Goal: Information Seeking & Learning: Find specific fact

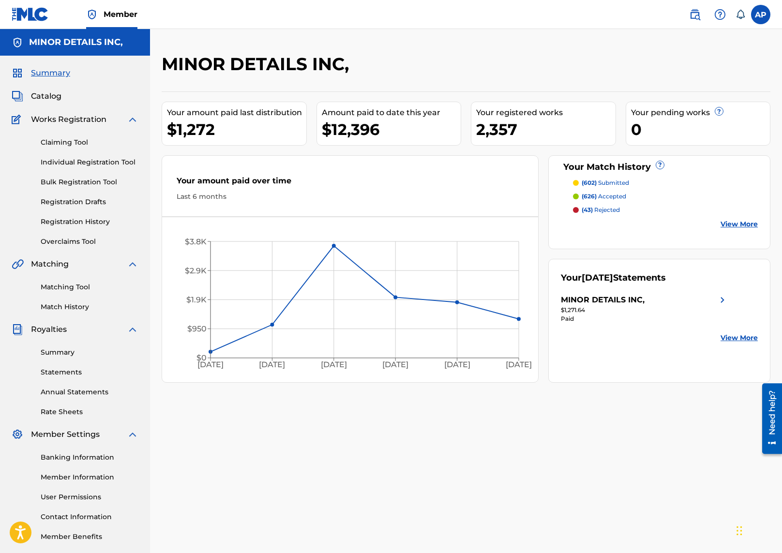
click at [694, 13] on img at bounding box center [695, 15] width 12 height 12
click at [48, 283] on link "Matching Tool" at bounding box center [90, 287] width 98 height 10
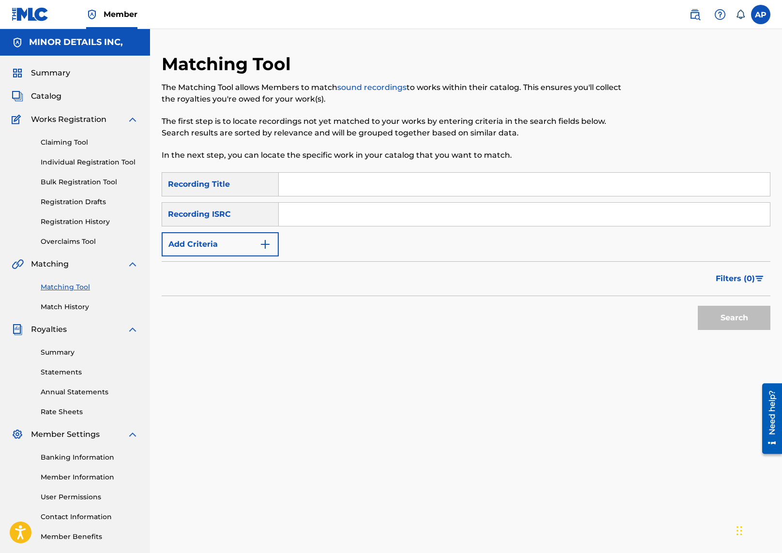
click at [240, 253] on button "Add Criteria" at bounding box center [220, 244] width 117 height 24
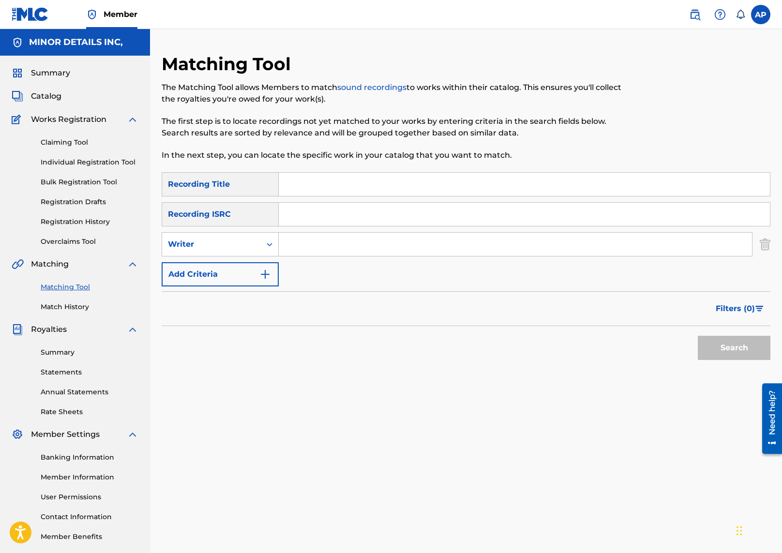
click at [317, 246] on input "Search Form" at bounding box center [515, 244] width 473 height 23
type input "[PERSON_NAME]"
click at [698, 336] on button "Search" at bounding box center [734, 348] width 73 height 24
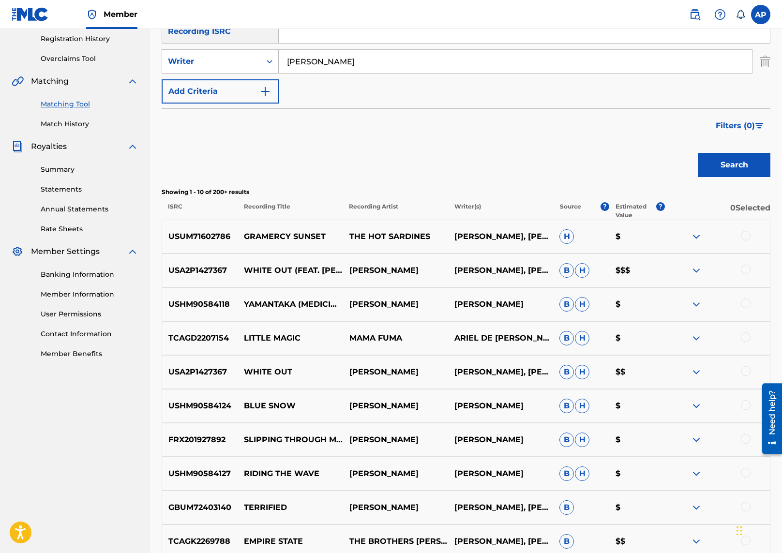
scroll to position [307, 0]
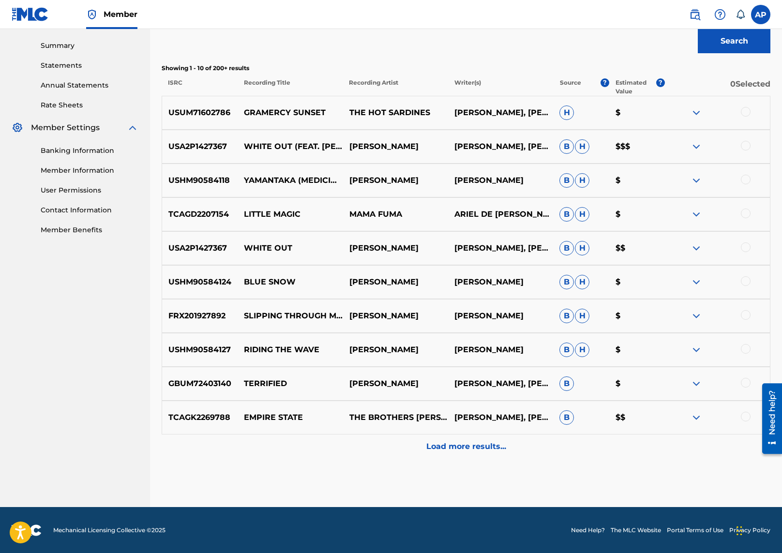
click at [440, 454] on div "Load more results..." at bounding box center [466, 447] width 609 height 24
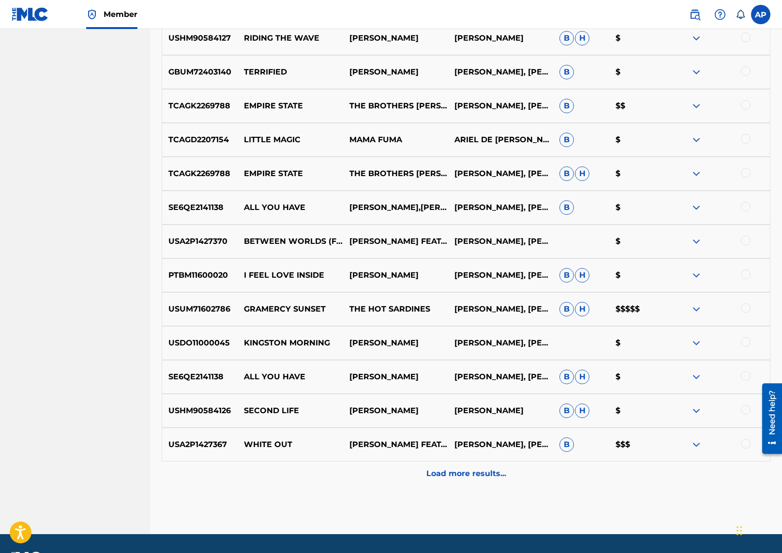
scroll to position [646, 0]
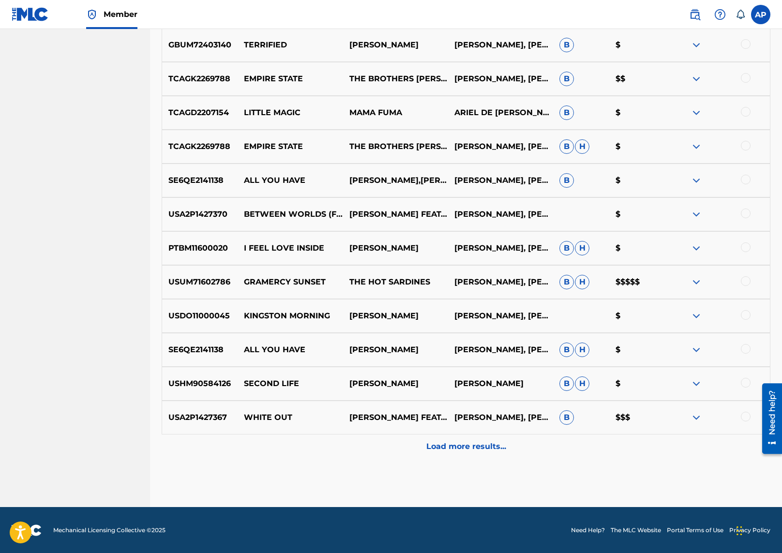
click at [473, 443] on p "Load more results..." at bounding box center [466, 447] width 80 height 12
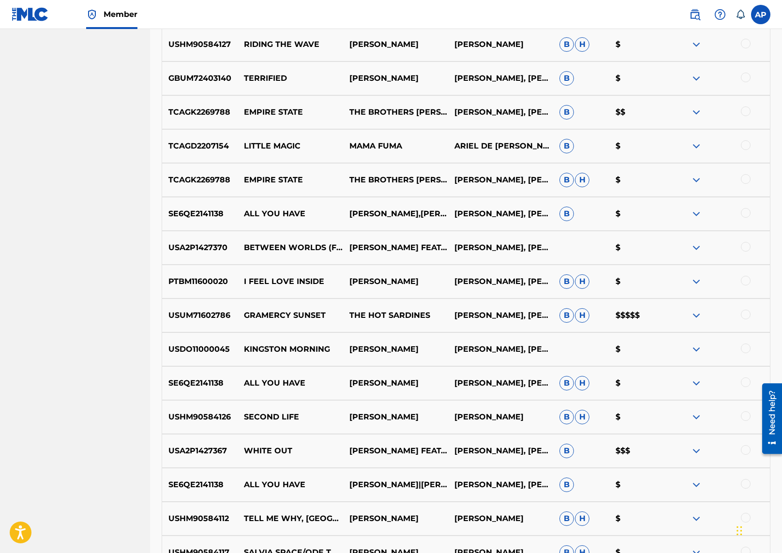
scroll to position [0, 0]
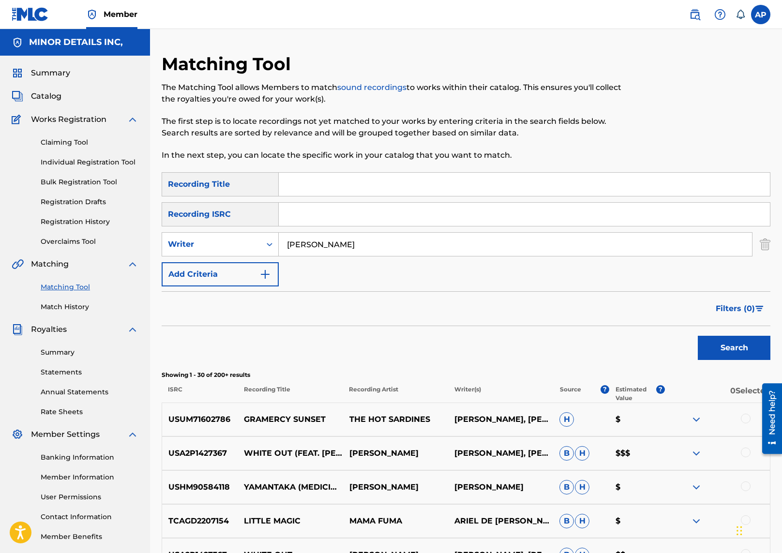
click at [733, 313] on span "Filters ( 0 )" at bounding box center [735, 309] width 39 height 12
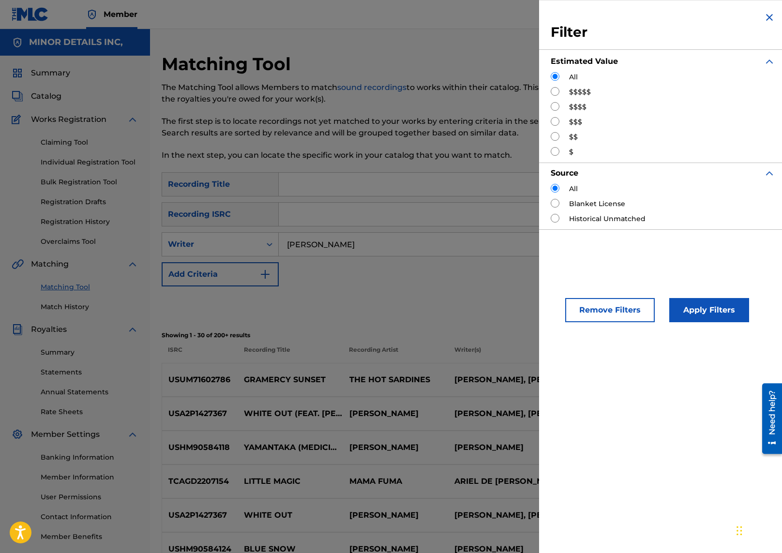
click at [573, 94] on label "$$$$$" at bounding box center [580, 92] width 22 height 10
click at [558, 89] on input "Search Form" at bounding box center [555, 91] width 9 height 9
radio input "true"
click at [705, 313] on button "Apply Filters" at bounding box center [709, 310] width 80 height 24
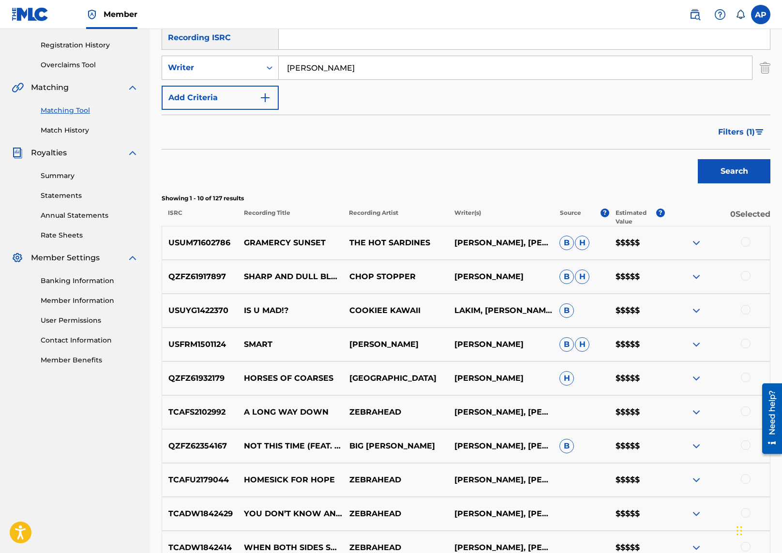
scroll to position [121, 0]
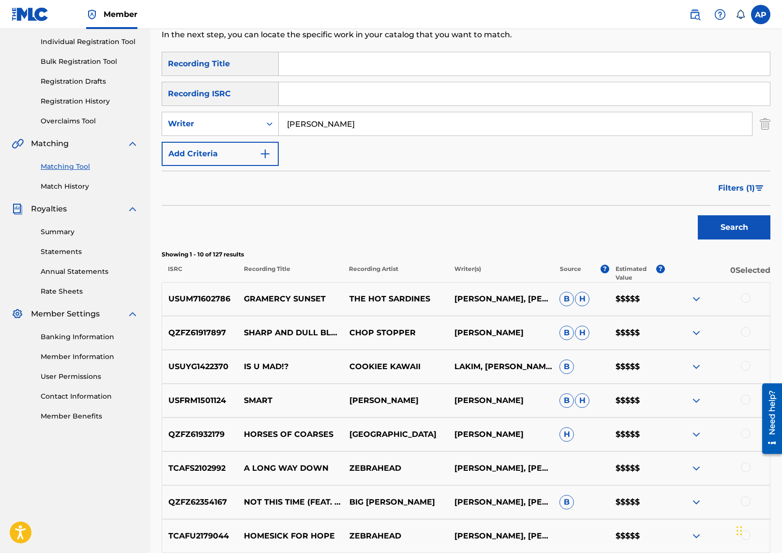
click at [743, 185] on span "Filters ( 1 )" at bounding box center [736, 188] width 37 height 12
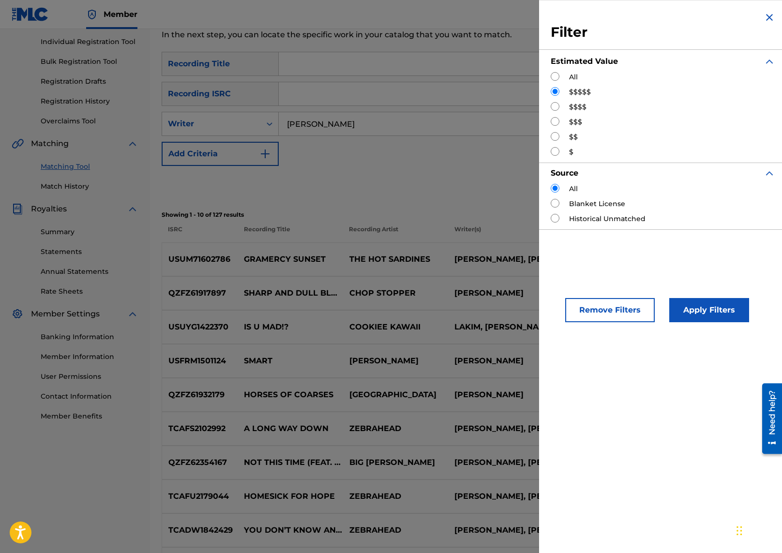
click at [557, 77] on input "Search Form" at bounding box center [555, 76] width 9 height 9
radio input "true"
click at [726, 312] on button "Apply Filters" at bounding box center [709, 310] width 80 height 24
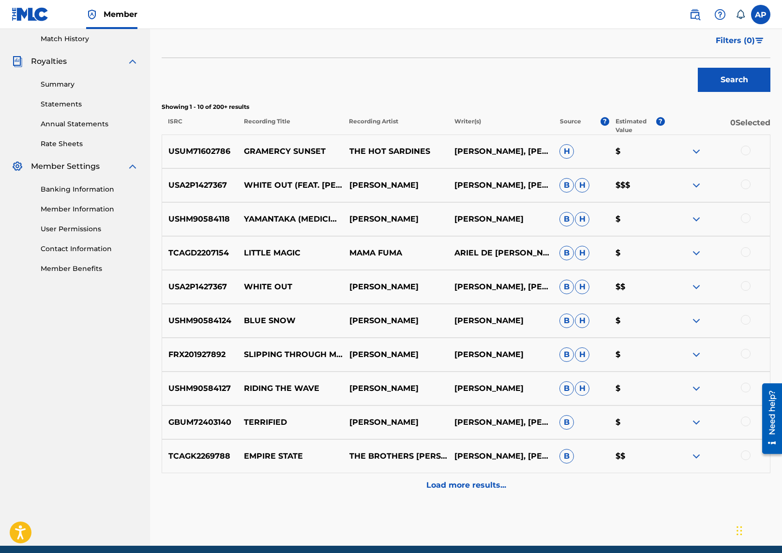
scroll to position [307, 0]
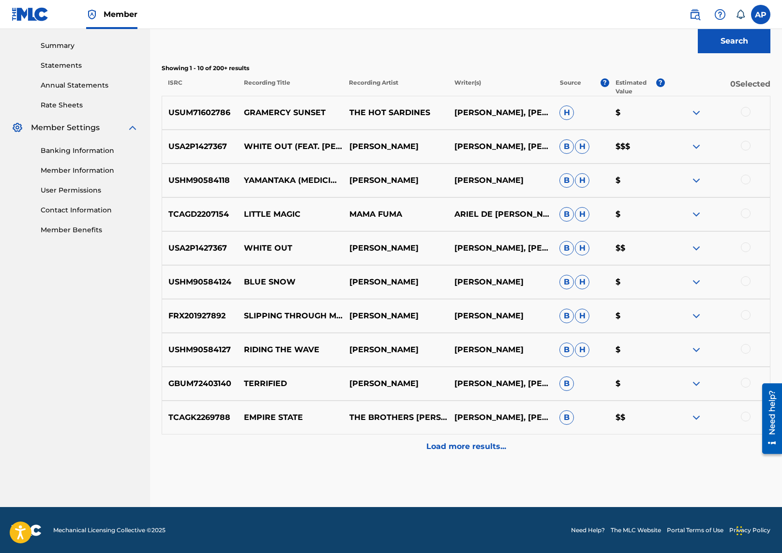
click at [477, 448] on p "Load more results..." at bounding box center [466, 447] width 80 height 12
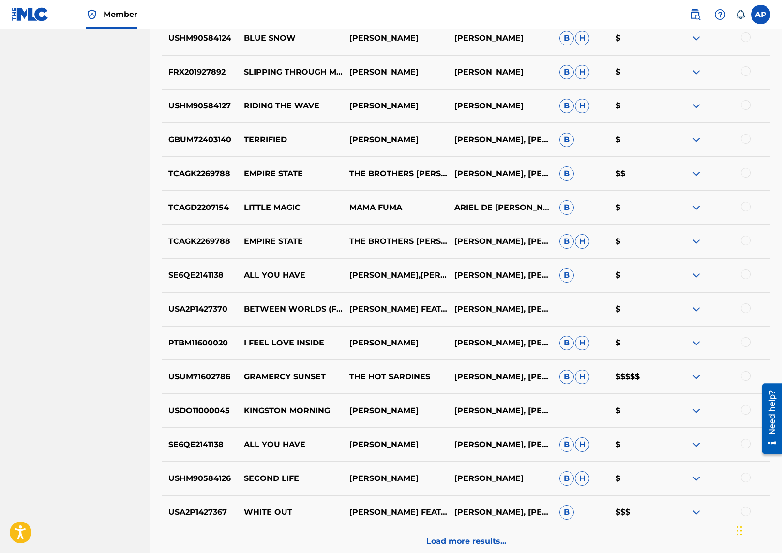
scroll to position [622, 0]
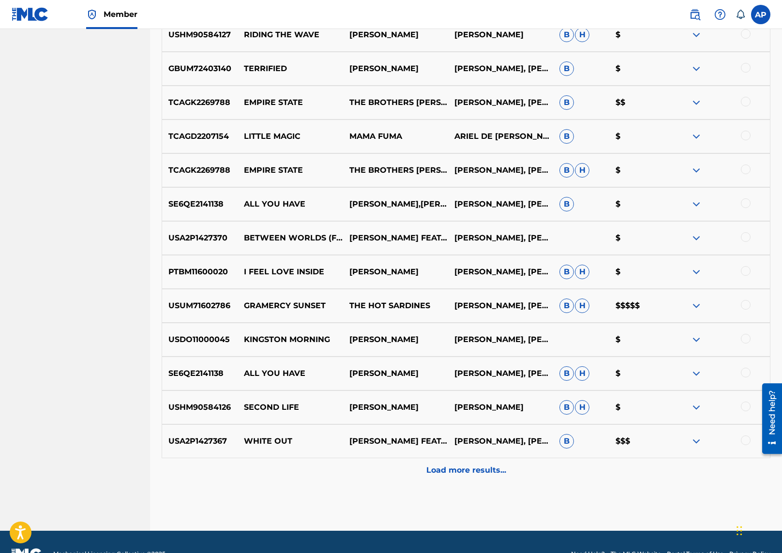
click at [467, 475] on p "Load more results..." at bounding box center [466, 471] width 80 height 12
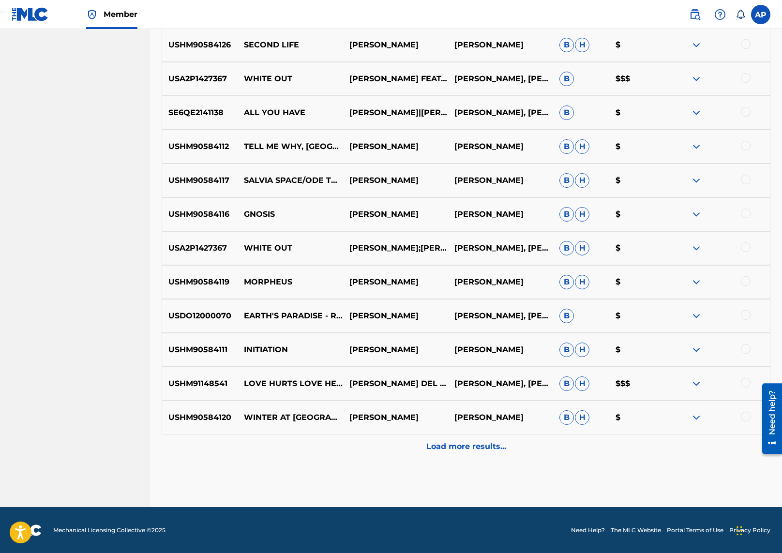
click at [466, 447] on p "Load more results..." at bounding box center [466, 447] width 80 height 12
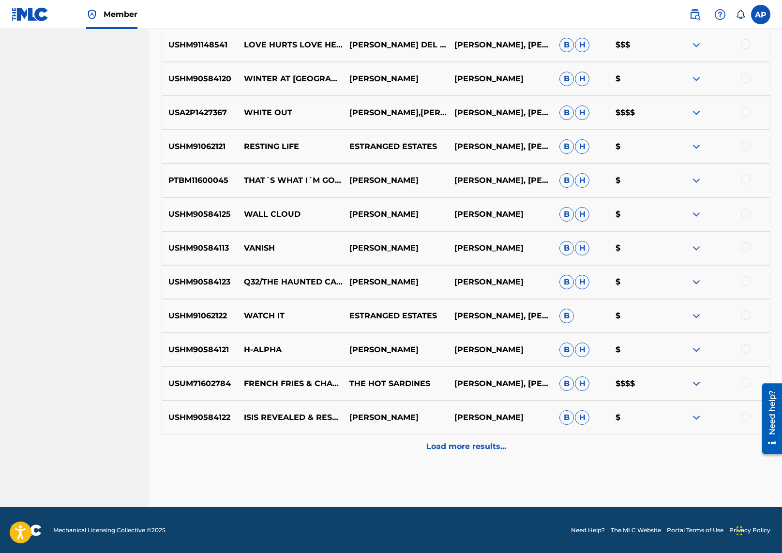
click at [466, 448] on p "Load more results..." at bounding box center [466, 447] width 80 height 12
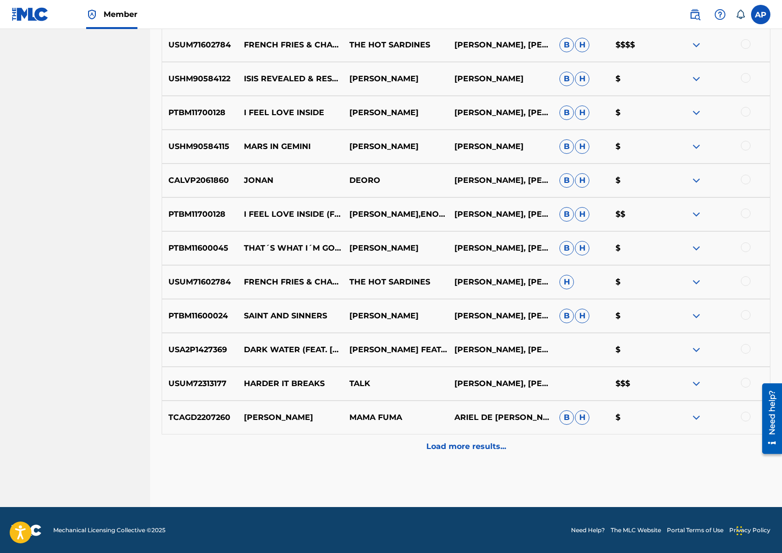
click at [466, 448] on p "Load more results..." at bounding box center [466, 447] width 80 height 12
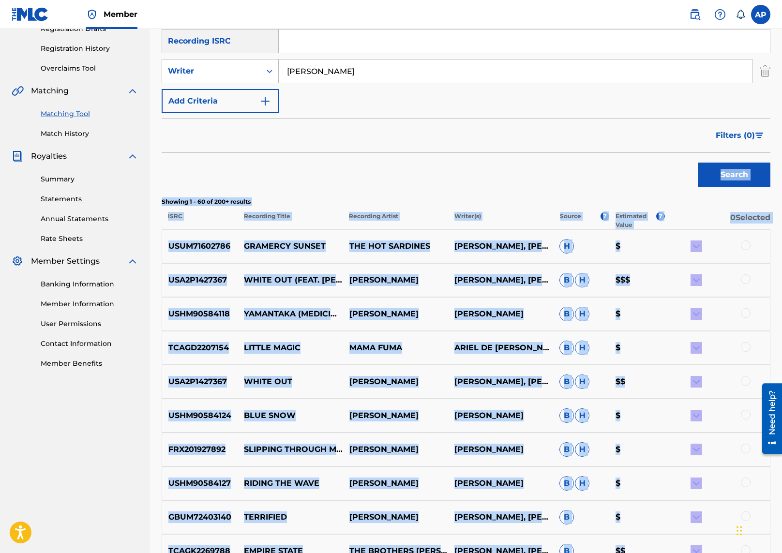
scroll to position [136, 0]
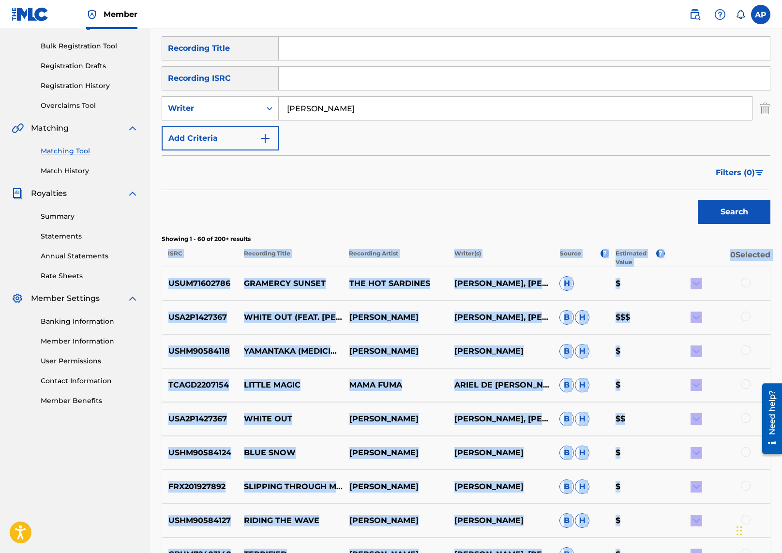
drag, startPoint x: 757, startPoint y: 342, endPoint x: 165, endPoint y: 255, distance: 598.4
copy div "LORE Ipsumdolo Sitam Consectet Adipis Elitse(d) Eiusmo ? Temporinc Utlab ? 1 Et…"
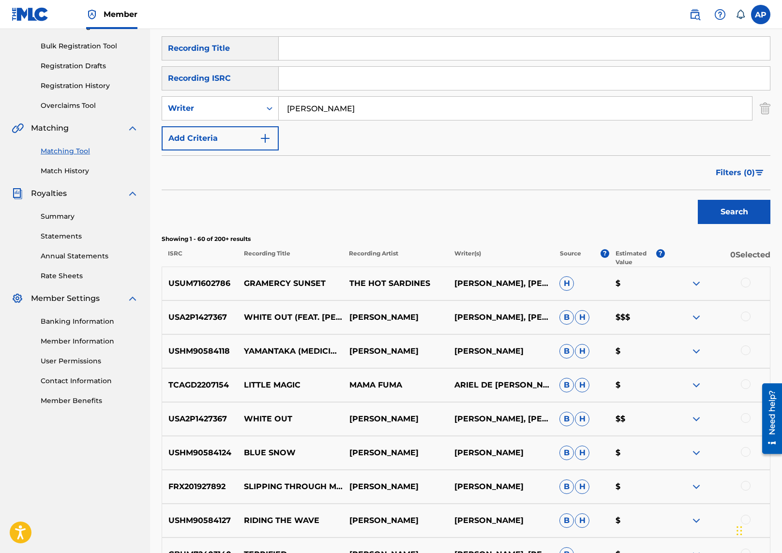
click at [335, 222] on div "Search" at bounding box center [466, 209] width 609 height 39
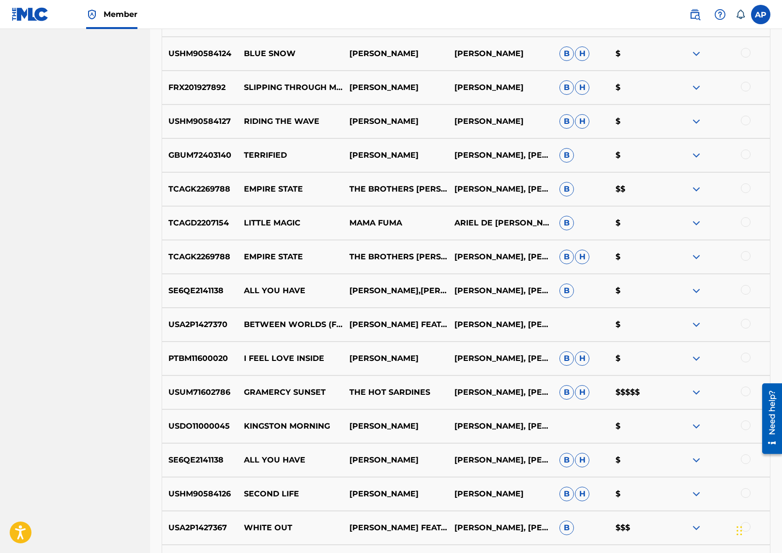
scroll to position [0, 0]
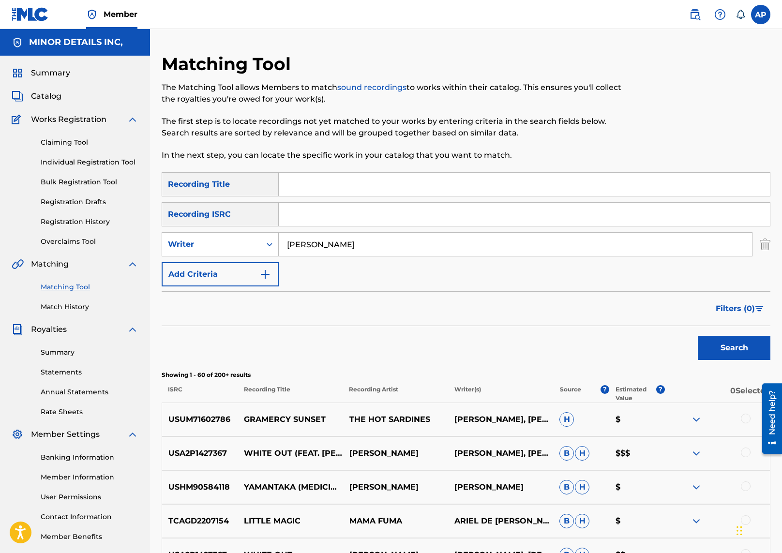
click at [423, 287] on form "SearchWithCriteria28380dbe-0243-456e-b9fb-ca7df17980e3 Recording Title SearchWi…" at bounding box center [466, 268] width 609 height 193
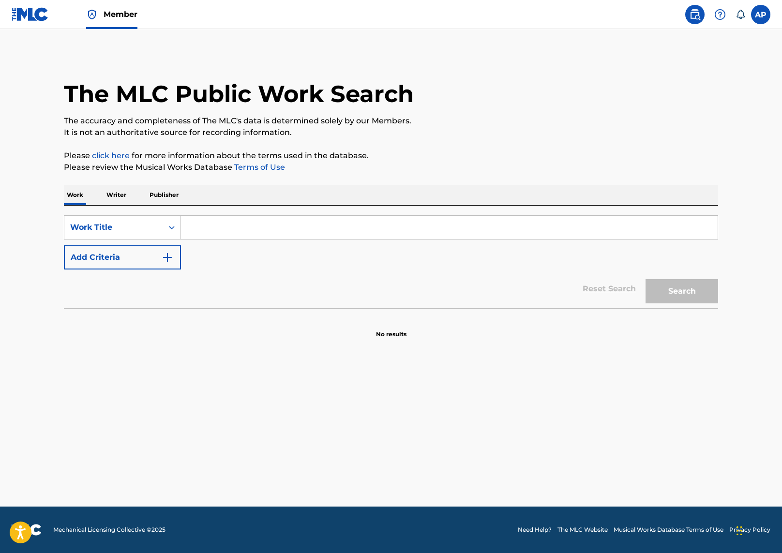
click at [116, 192] on p "Writer" at bounding box center [117, 195] width 26 height 20
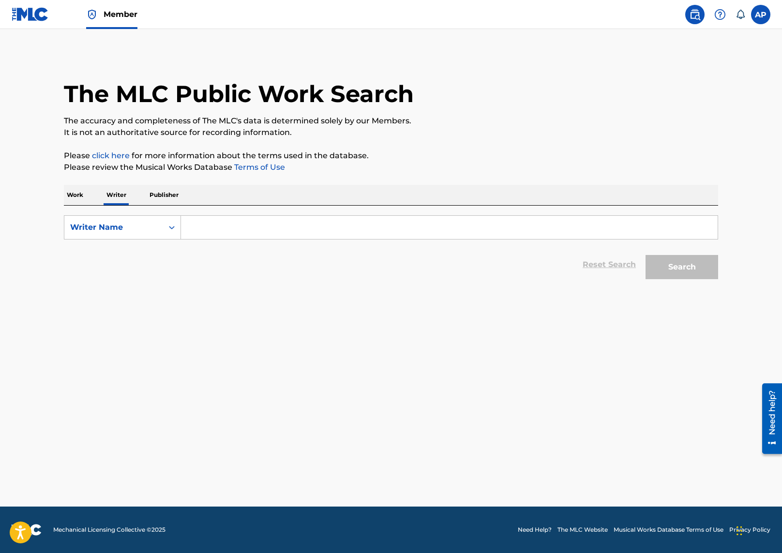
click at [189, 219] on input "Search Form" at bounding box center [449, 227] width 537 height 23
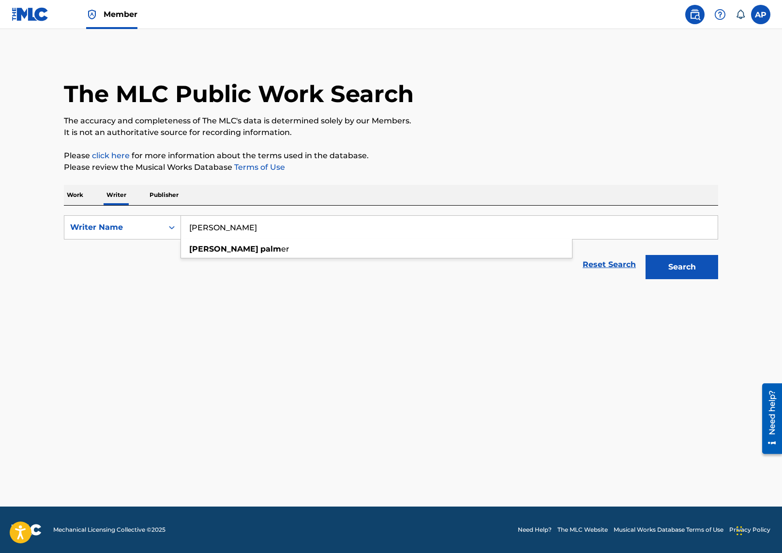
type input "[PERSON_NAME]"
click at [646, 255] on button "Search" at bounding box center [682, 267] width 73 height 24
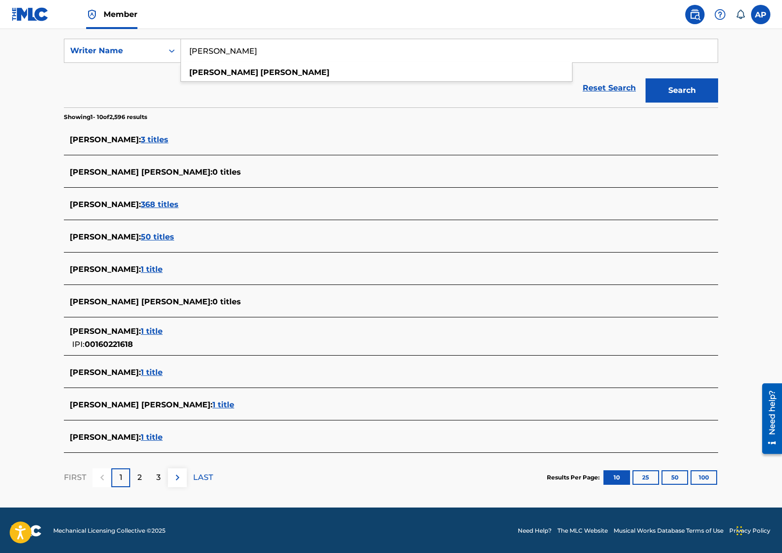
scroll to position [177, 0]
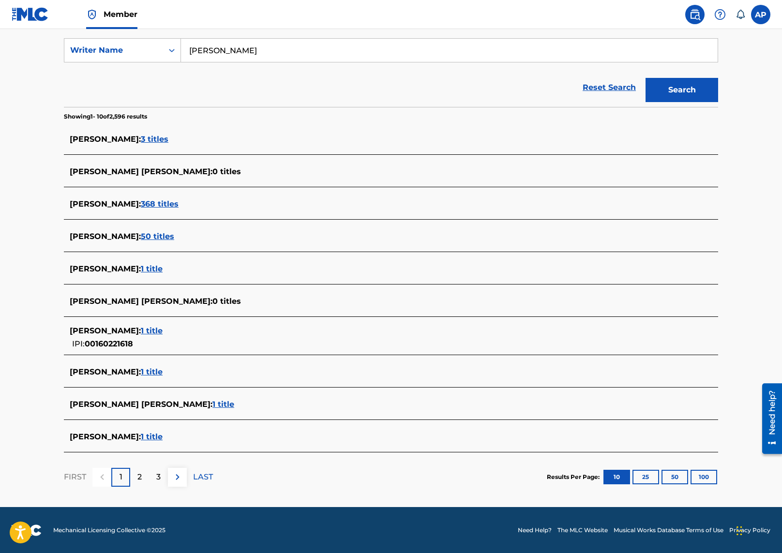
click at [705, 479] on button "100" at bounding box center [704, 477] width 27 height 15
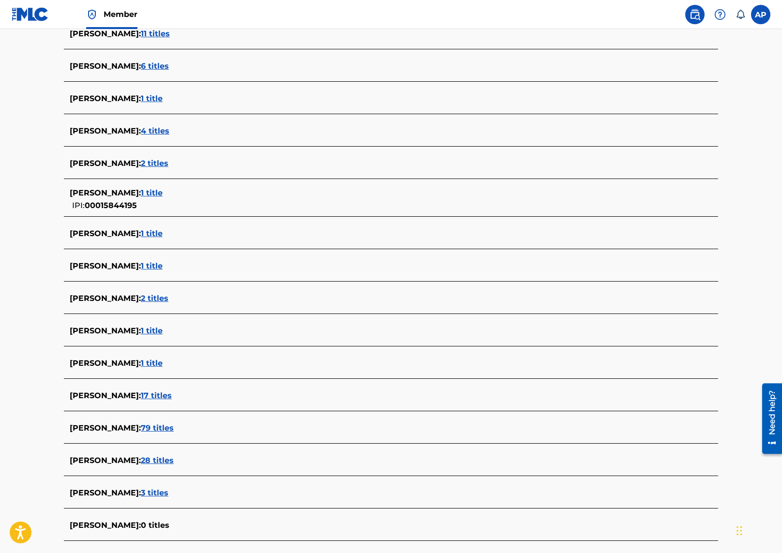
scroll to position [0, 0]
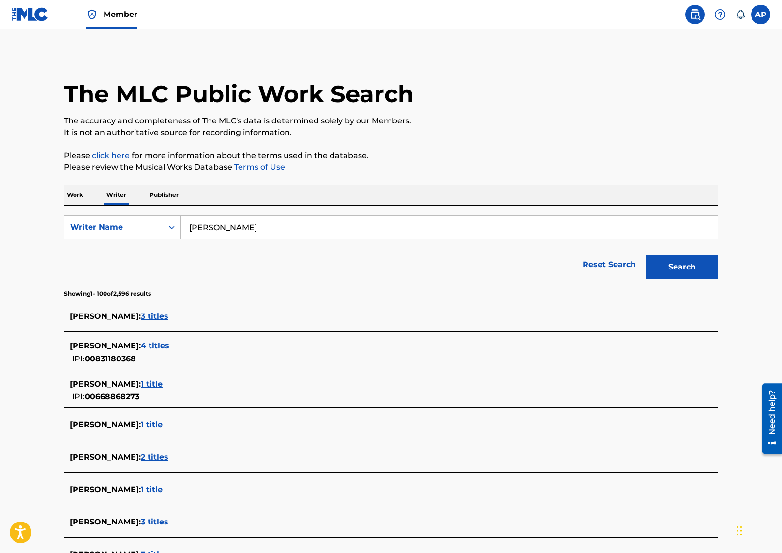
click at [145, 317] on span "3 titles" at bounding box center [155, 316] width 28 height 9
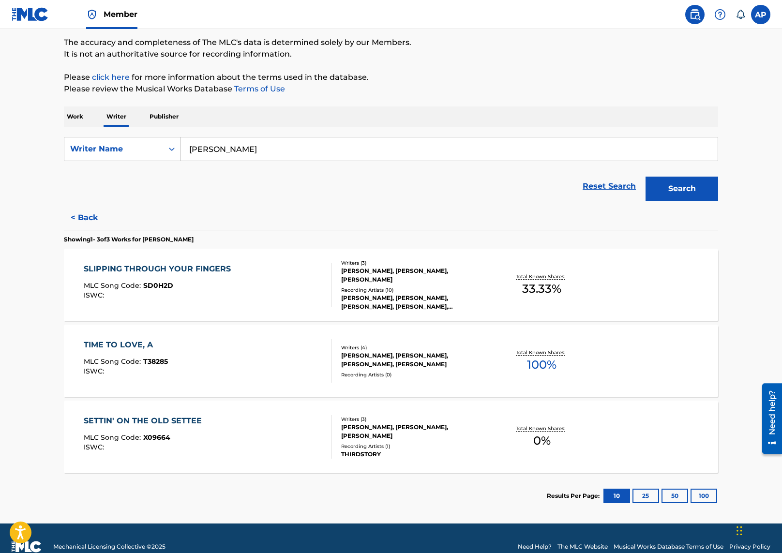
scroll to position [95, 0]
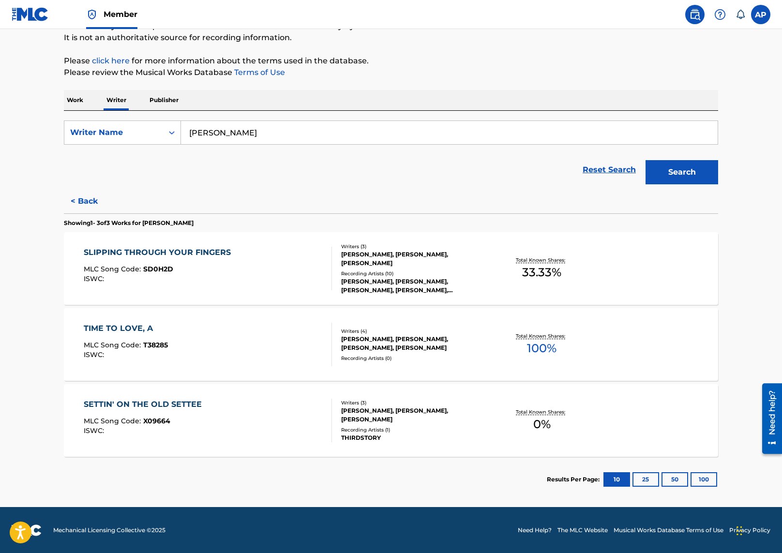
click at [307, 287] on div "SLIPPING THROUGH YOUR FINGERS MLC Song Code : SD0H2D ISWC :" at bounding box center [208, 269] width 249 height 44
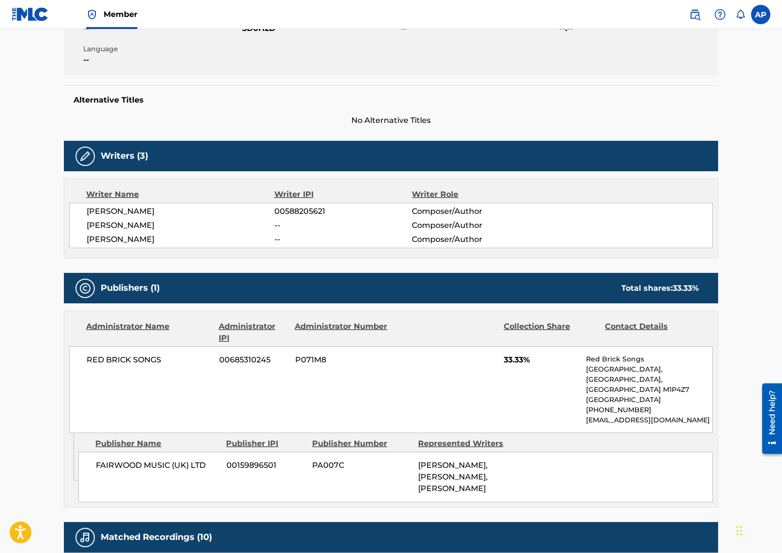
scroll to position [212, 0]
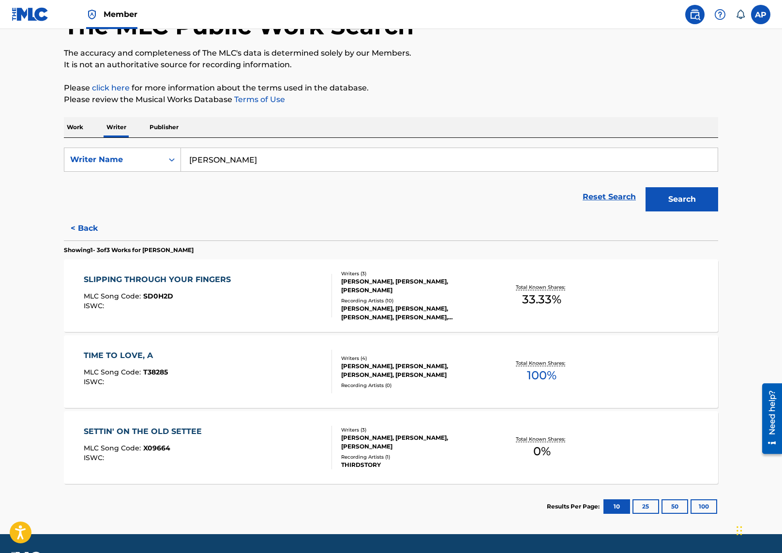
scroll to position [80, 0]
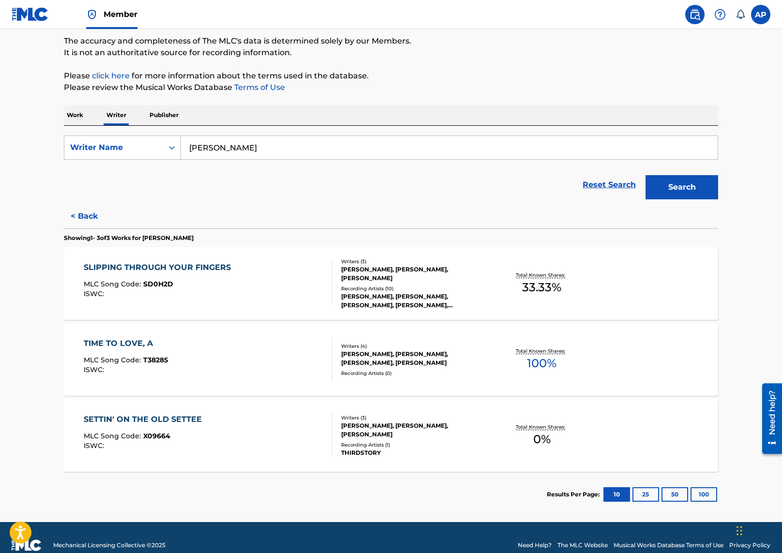
click at [258, 298] on div "SLIPPING THROUGH YOUR FINGERS MLC Song Code : SD0H2D ISWC :" at bounding box center [208, 284] width 249 height 44
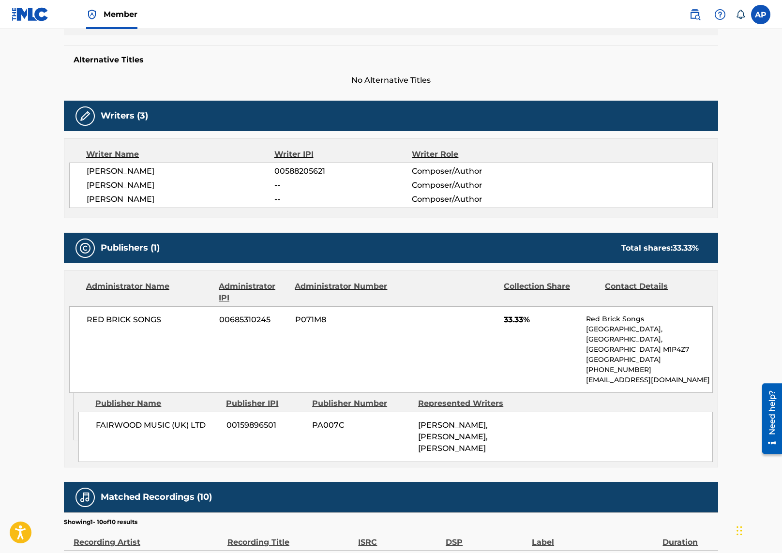
scroll to position [531, 0]
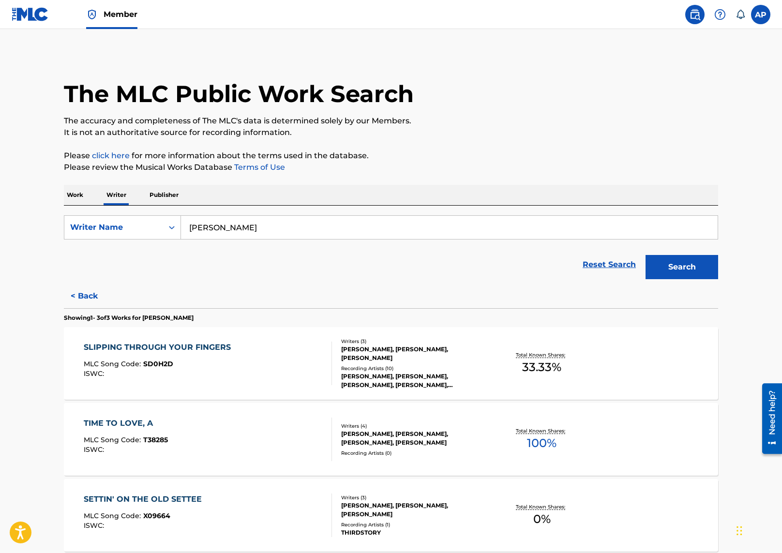
click at [252, 433] on div "TIME TO LOVE, A MLC Song Code : T38285 ISWC :" at bounding box center [208, 440] width 249 height 44
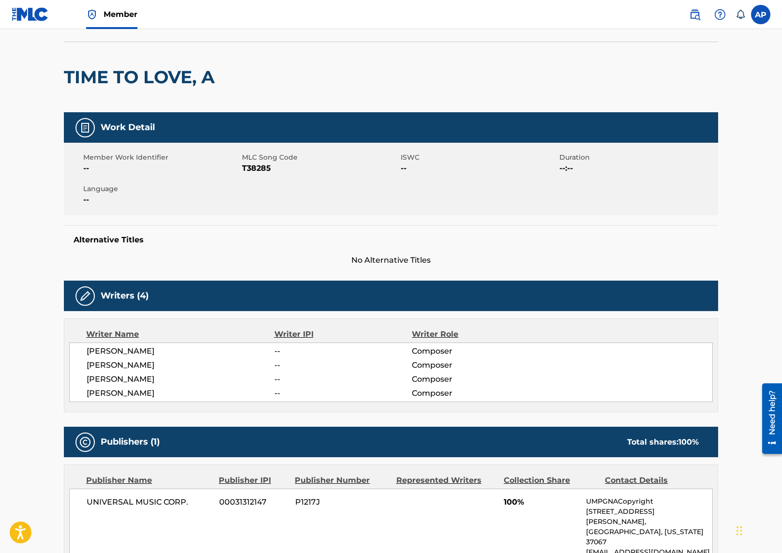
scroll to position [59, 0]
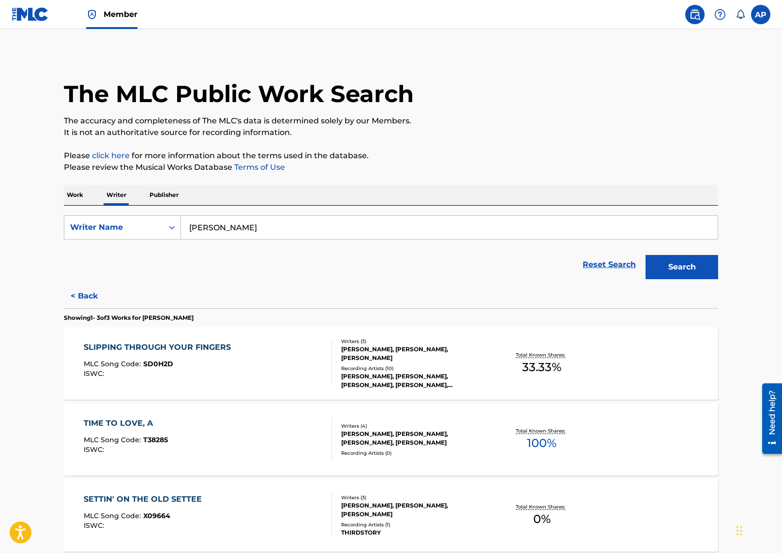
click at [250, 502] on div "SETTIN' ON THE OLD SETTEE MLC Song Code : X09664 ISWC :" at bounding box center [208, 516] width 249 height 44
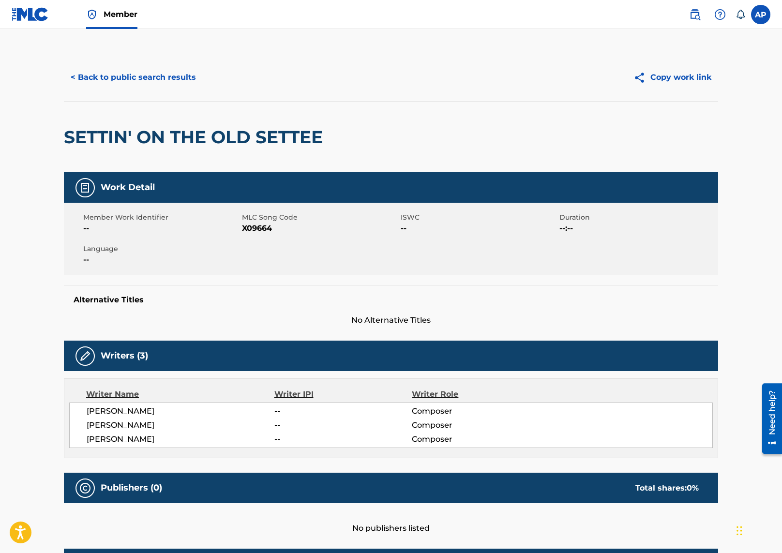
click at [169, 72] on button "< Back to public search results" at bounding box center [133, 77] width 139 height 24
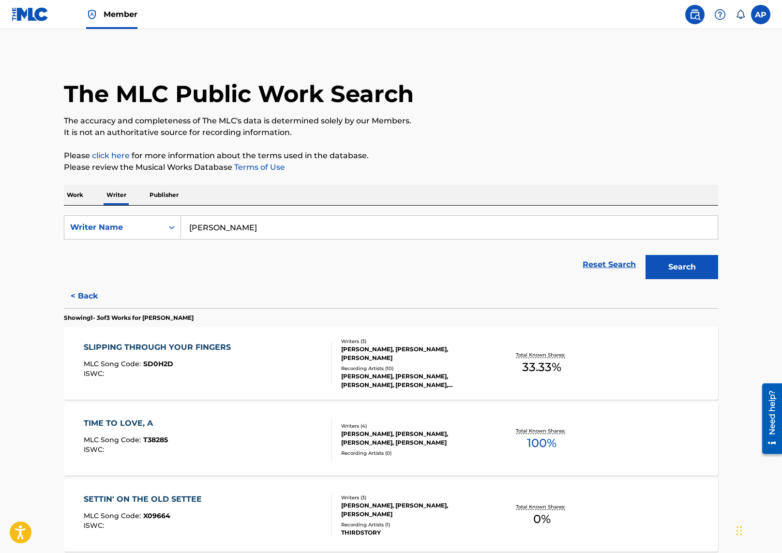
click at [300, 362] on div "SLIPPING THROUGH YOUR FINGERS MLC Song Code : SD0H2D ISWC :" at bounding box center [208, 364] width 249 height 44
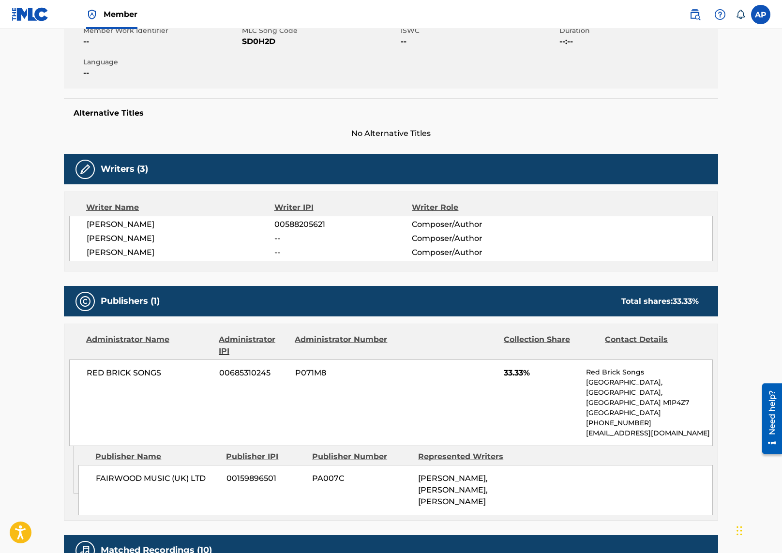
scroll to position [178, 0]
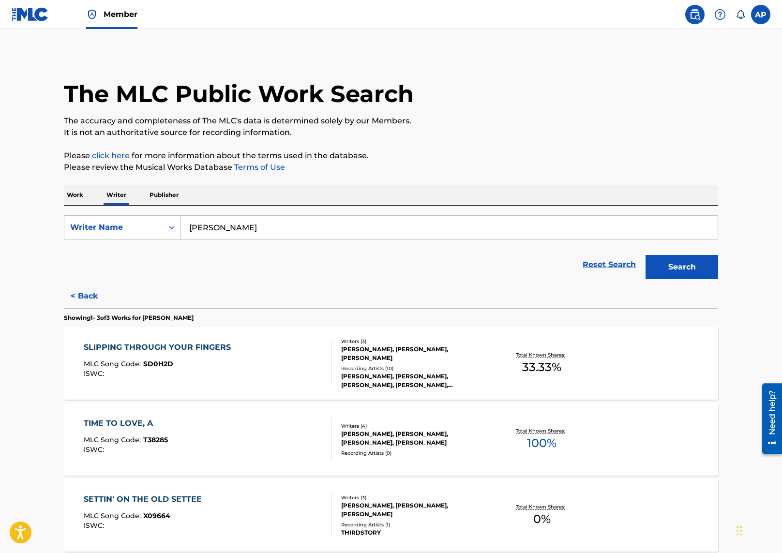
click at [315, 352] on div "SLIPPING THROUGH YOUR FINGERS MLC Song Code : SD0H2D ISWC :" at bounding box center [208, 364] width 249 height 44
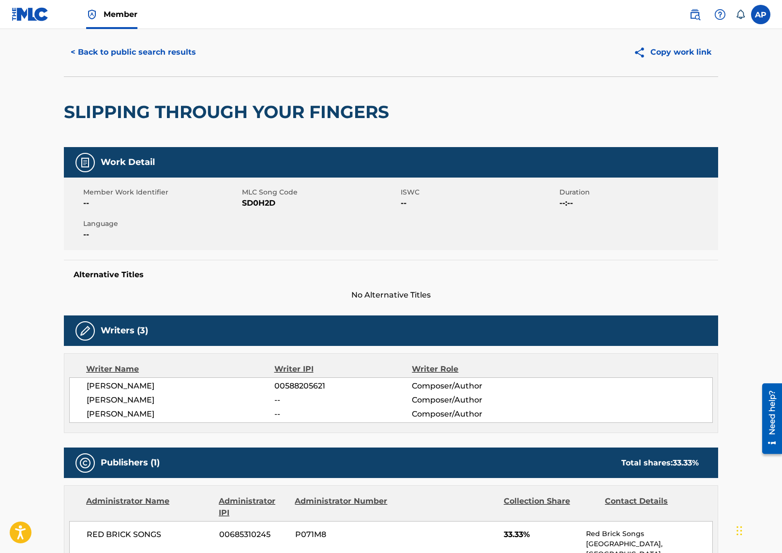
scroll to position [0, 0]
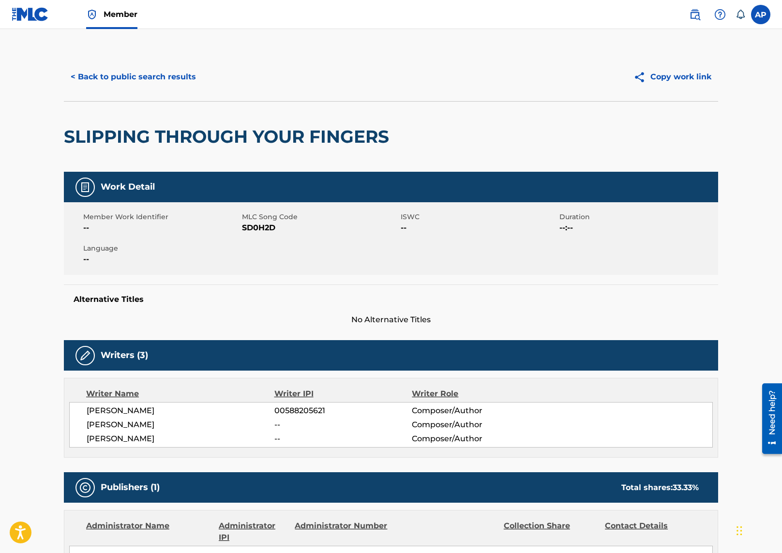
click at [104, 72] on button "< Back to public search results" at bounding box center [133, 77] width 139 height 24
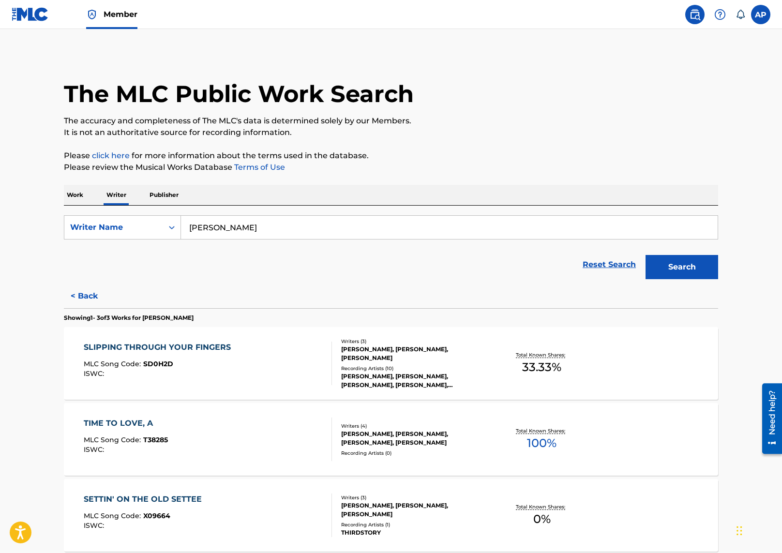
click at [268, 411] on div "TIME TO LOVE, A MLC Song Code : T38285 ISWC : Writers ( 4 ) JACQUELINE PUMELIA,…" at bounding box center [391, 439] width 654 height 73
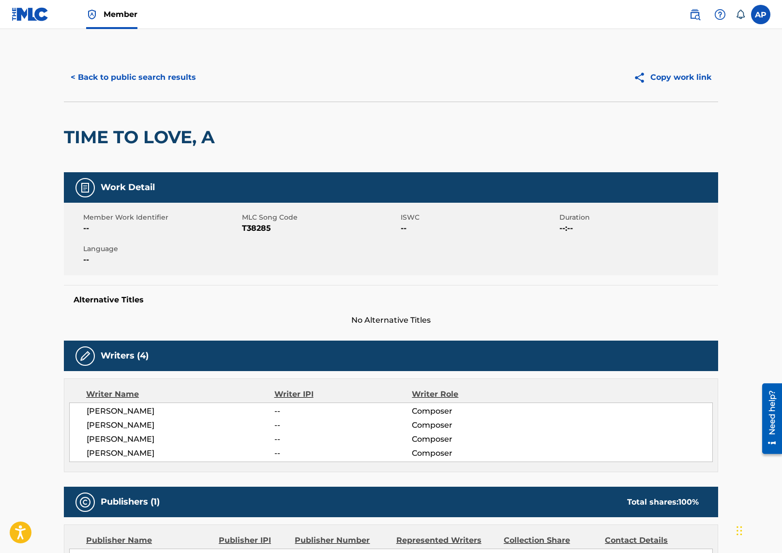
click at [103, 86] on button "< Back to public search results" at bounding box center [133, 77] width 139 height 24
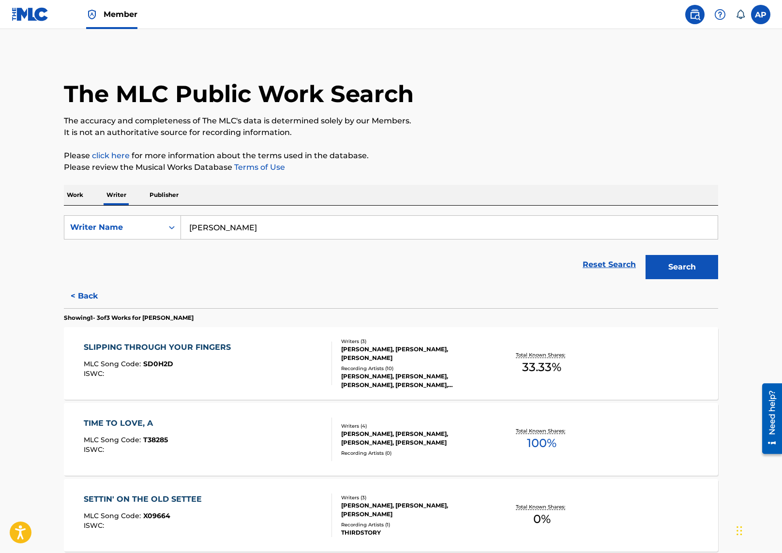
click at [256, 508] on div "SETTIN' ON THE OLD SETTEE MLC Song Code : X09664 ISWC :" at bounding box center [208, 516] width 249 height 44
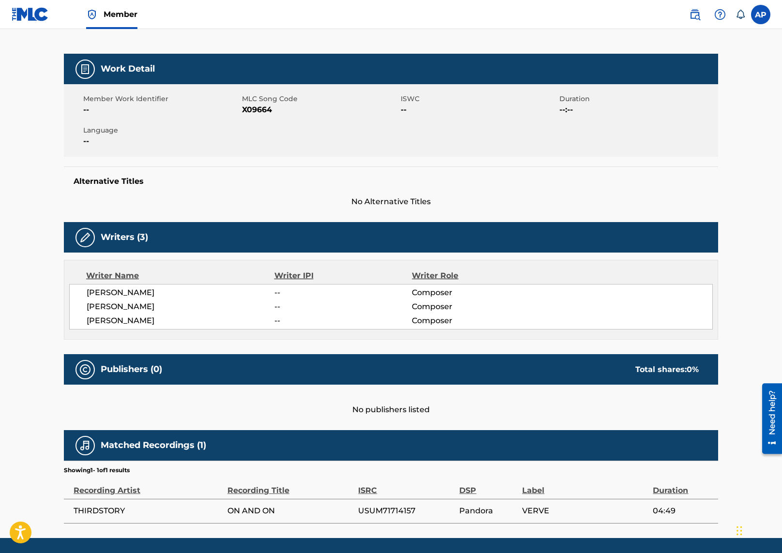
scroll to position [149, 0]
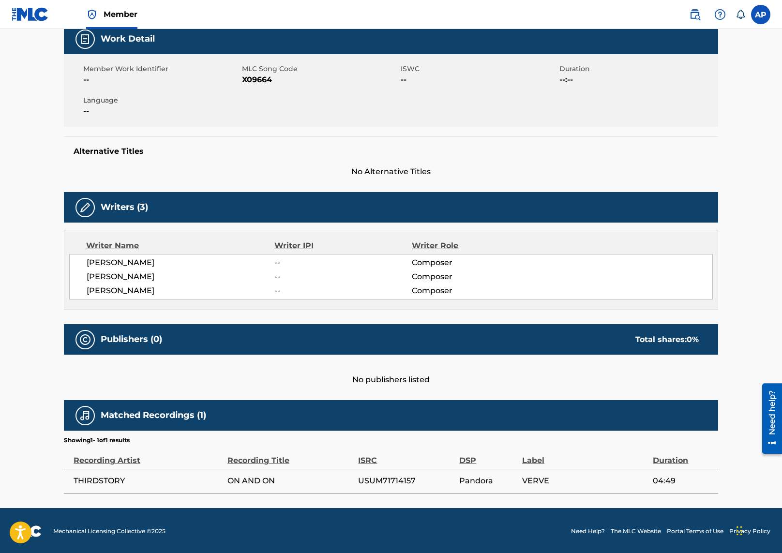
click at [422, 156] on div "Alternative Titles No Alternative Titles" at bounding box center [391, 157] width 654 height 41
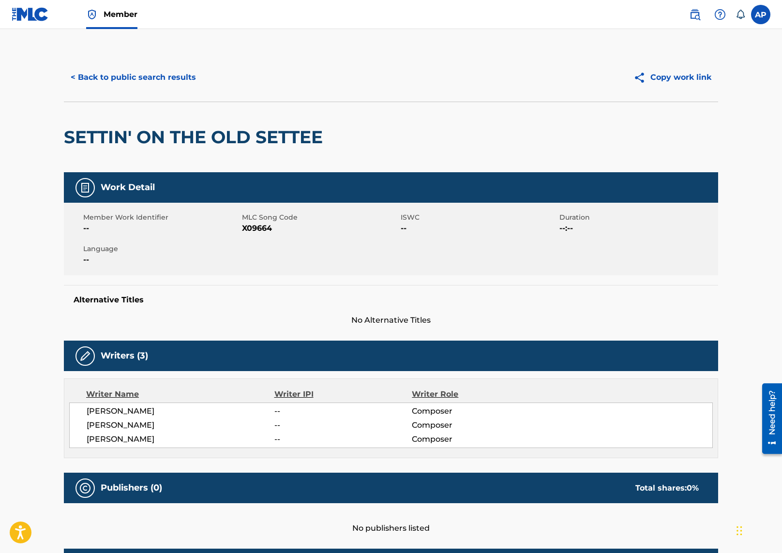
click at [172, 74] on button "< Back to public search results" at bounding box center [133, 77] width 139 height 24
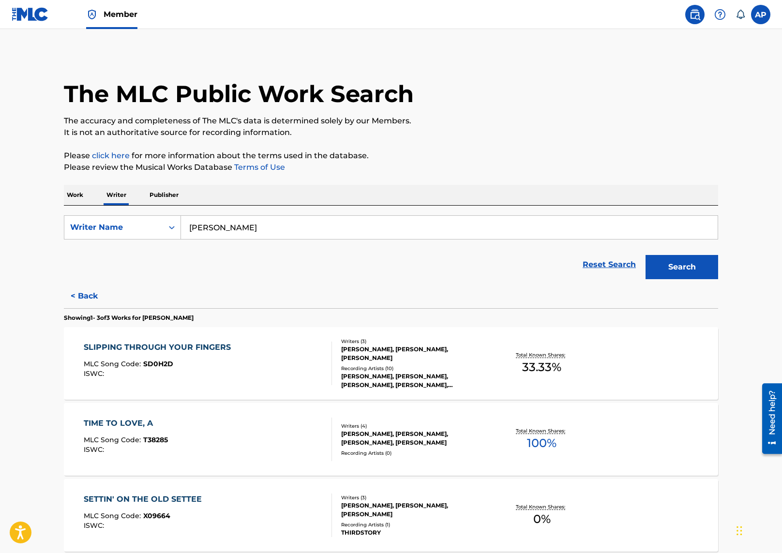
click at [89, 292] on button "< Back" at bounding box center [93, 296] width 58 height 24
